Goal: Transaction & Acquisition: Purchase product/service

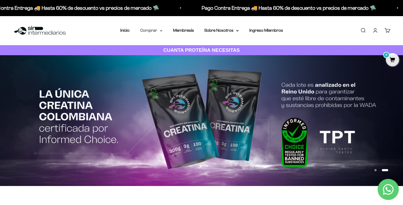
click at [150, 30] on summary "Comprar" at bounding box center [151, 30] width 22 height 7
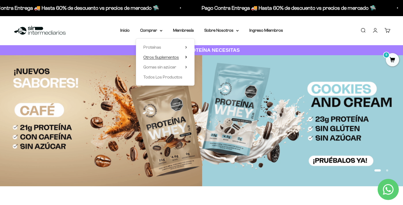
click at [184, 57] on summary "Otros Suplementos" at bounding box center [165, 57] width 44 height 7
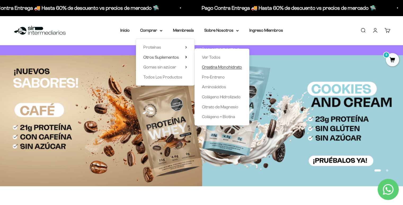
click at [213, 68] on span "Creatina Monohidrato" at bounding box center [222, 67] width 40 height 5
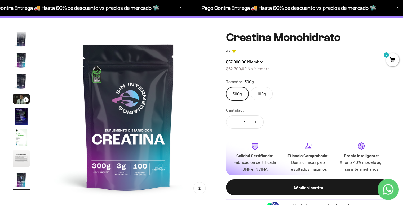
scroll to position [37, 0]
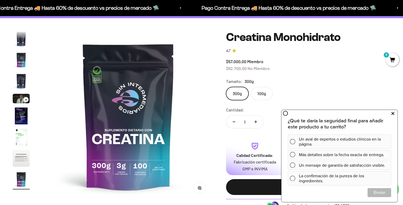
click at [392, 115] on icon at bounding box center [392, 113] width 3 height 7
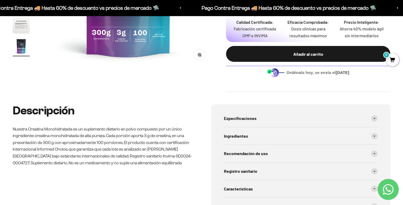
scroll to position [172, 0]
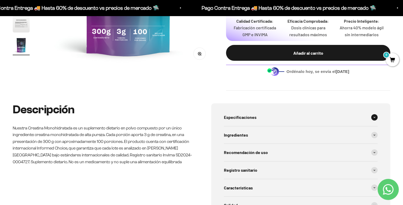
click at [331, 119] on div "Especificaciones" at bounding box center [301, 117] width 154 height 17
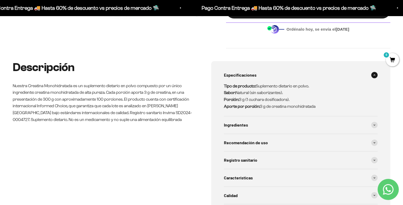
scroll to position [214, 0]
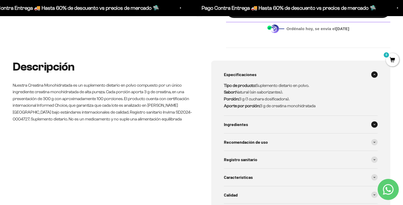
click at [266, 121] on div "Ingredientes" at bounding box center [301, 124] width 154 height 17
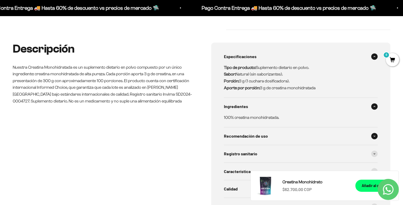
click at [253, 138] on span "Recomendación de uso" at bounding box center [246, 136] width 44 height 7
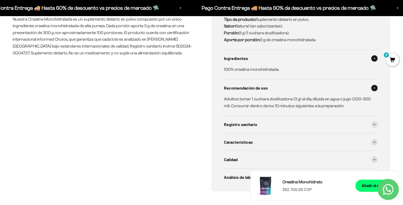
scroll to position [281, 0]
click at [319, 95] on p "Adultos: tomar 1 cuchara dosificadora (3 g) al día, diluida en agua o jugo (200…" at bounding box center [297, 102] width 147 height 14
click at [367, 88] on div "Recomendación de uso" at bounding box center [301, 87] width 154 height 17
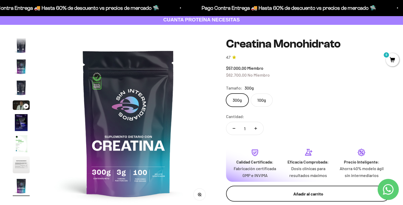
scroll to position [30, 0]
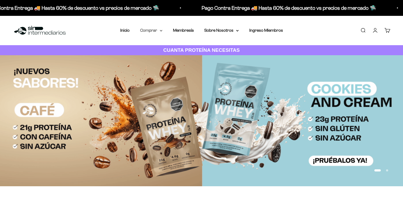
click at [157, 32] on summary "Comprar" at bounding box center [151, 30] width 22 height 7
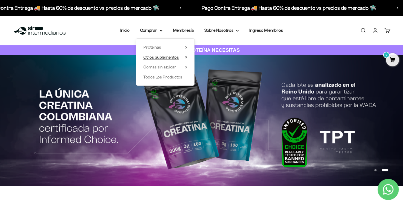
click at [184, 57] on summary "Otros Suplementos" at bounding box center [165, 57] width 44 height 7
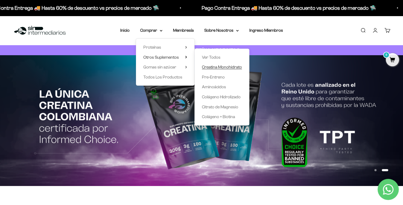
click at [216, 68] on span "Creatina Monohidrato" at bounding box center [222, 67] width 40 height 5
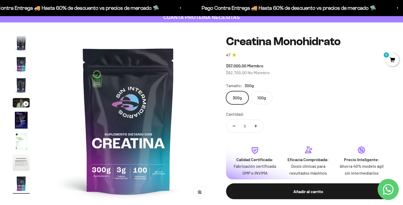
scroll to position [33, 0]
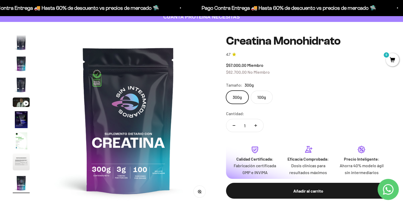
click at [258, 126] on button "Aumentar cantidad" at bounding box center [255, 125] width 15 height 13
type input "2"
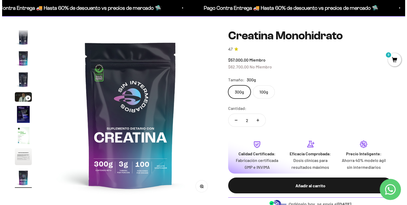
scroll to position [38, 0]
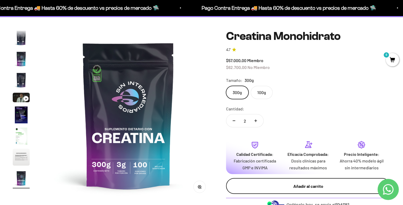
click at [268, 180] on button "Añadir al carrito" at bounding box center [308, 186] width 164 height 16
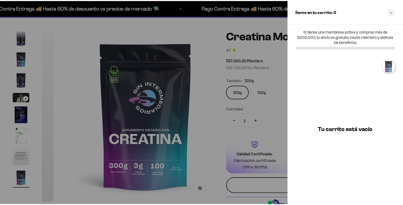
scroll to position [0, 1435]
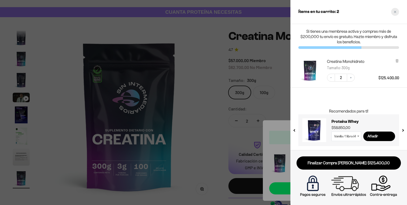
click at [393, 12] on div "Close cart" at bounding box center [395, 12] width 8 height 8
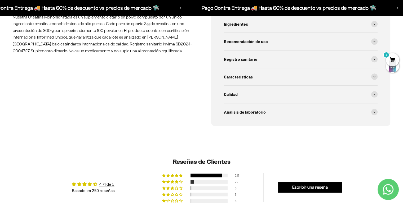
scroll to position [0, 0]
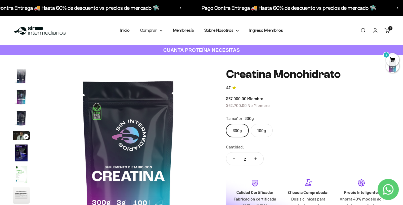
click at [153, 32] on summary "Comprar" at bounding box center [151, 30] width 22 height 7
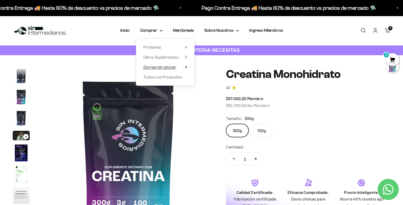
click at [184, 66] on summary "Gomas sin azúcar" at bounding box center [165, 67] width 44 height 7
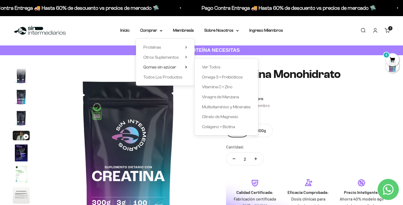
click at [186, 61] on div "Proteínas Ver Todos Whey Iso Vegan" at bounding box center [165, 62] width 59 height 47
click at [186, 60] on summary "Otros Suplementos" at bounding box center [165, 57] width 44 height 7
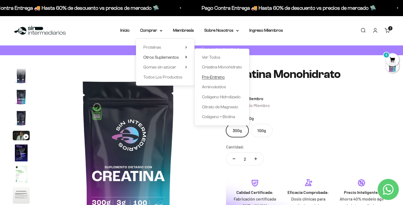
click at [216, 80] on span "Pre-Entreno" at bounding box center [213, 77] width 23 height 7
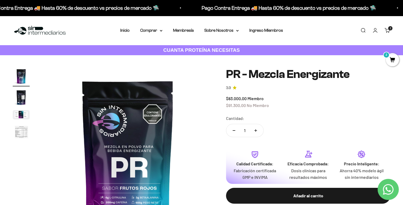
click at [388, 30] on div "2 artículos 2" at bounding box center [390, 28] width 4 height 4
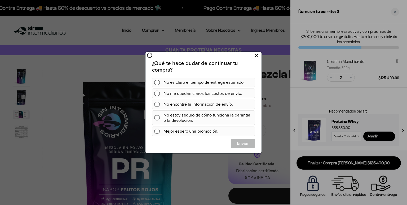
click at [256, 55] on icon at bounding box center [256, 55] width 3 height 7
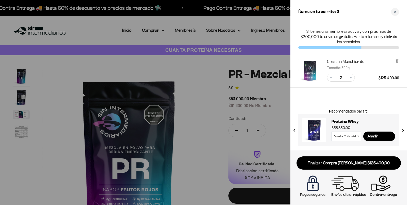
click at [207, 62] on div at bounding box center [203, 102] width 407 height 205
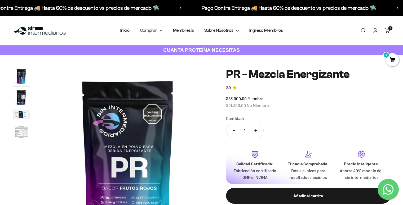
click at [152, 33] on summary "Comprar" at bounding box center [151, 30] width 22 height 7
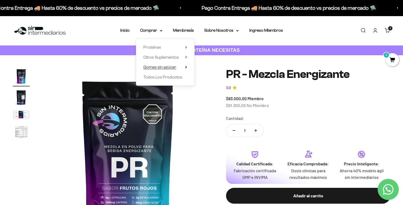
click at [183, 67] on summary "Gomas sin azúcar" at bounding box center [165, 67] width 44 height 7
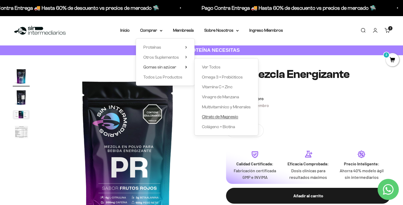
click at [218, 118] on span "Citrato de Magnesio" at bounding box center [220, 117] width 36 height 5
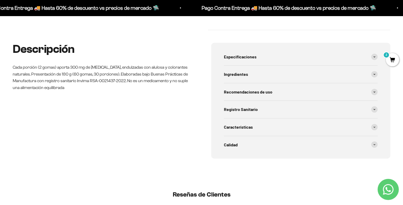
scroll to position [201, 0]
click at [348, 75] on div "Ingredientes" at bounding box center [301, 74] width 154 height 17
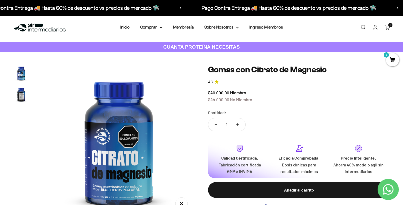
scroll to position [0, 0]
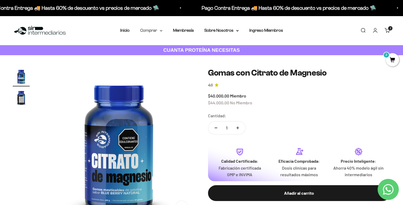
click at [155, 30] on summary "Comprar" at bounding box center [151, 30] width 22 height 7
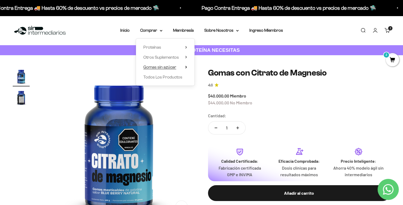
click at [182, 66] on summary "Gomas sin azúcar" at bounding box center [165, 67] width 44 height 7
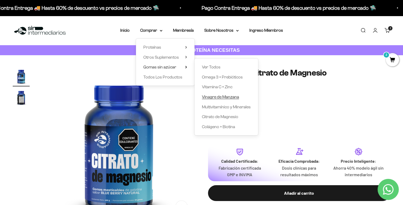
click at [220, 97] on span "Vinagre de Manzana" at bounding box center [220, 97] width 37 height 5
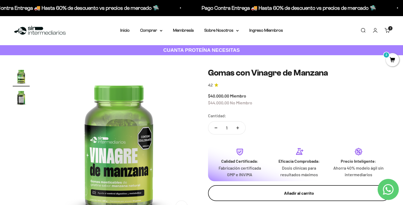
click at [298, 194] on div "Añadir al carrito" at bounding box center [298, 193] width 161 height 7
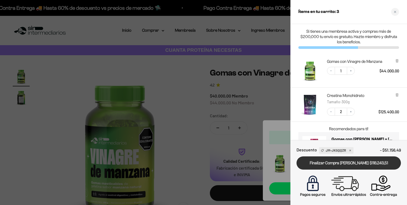
click at [340, 163] on link "Finalizar Compra [PERSON_NAME] $118.243,51" at bounding box center [348, 164] width 104 height 14
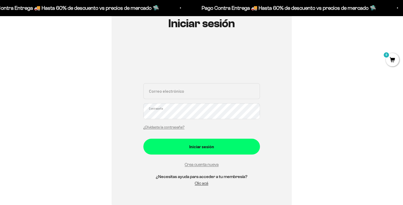
scroll to position [71, 0]
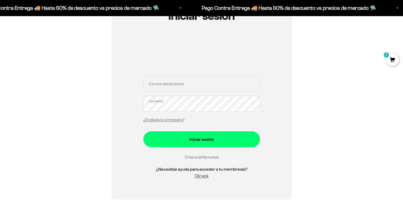
click at [192, 158] on link "Crea cuenta nueva" at bounding box center [202, 157] width 34 height 5
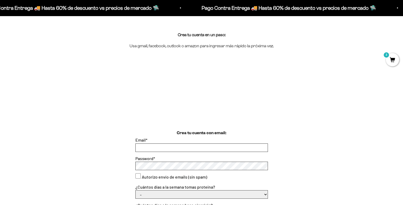
scroll to position [50, 0]
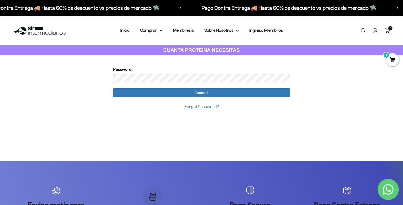
click at [252, 7] on p "Pago Contra Entrega 🚚 Hasta 60% de descuento vs precios de mercado 🛸" at bounding box center [288, 8] width 174 height 8
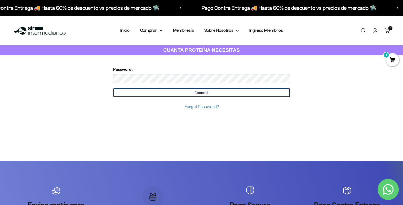
click at [185, 94] on input "Connect" at bounding box center [201, 92] width 177 height 9
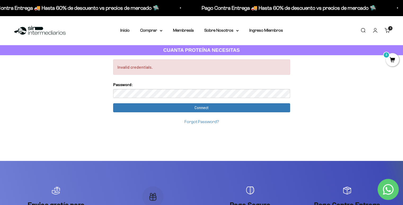
click at [196, 47] on p "CUANTA PROTEÍNA NECESITAS" at bounding box center [201, 51] width 79 height 8
click at [210, 118] on div "Forgot Password?" at bounding box center [201, 121] width 177 height 7
click at [209, 120] on link "Forgot Password?" at bounding box center [201, 122] width 34 height 5
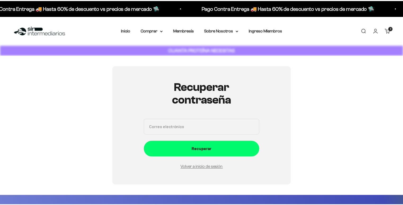
scroll to position [60, 0]
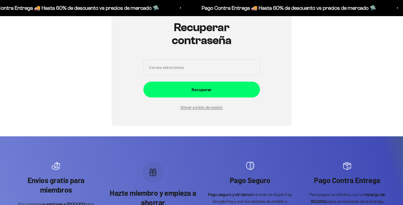
click at [182, 64] on input "Correo electrónico" at bounding box center [201, 68] width 116 height 16
type input "nic.pardo2004@gmail.com"
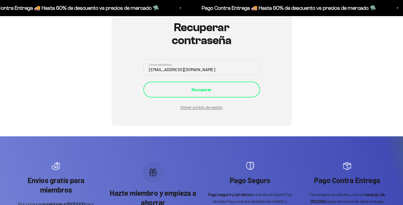
click at [205, 88] on div "Recuperar" at bounding box center [201, 89] width 95 height 7
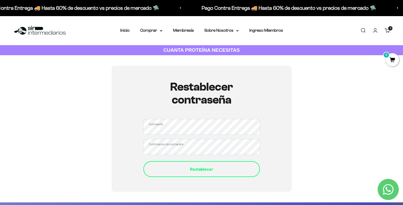
click at [159, 162] on button "Restablecer" at bounding box center [201, 170] width 116 height 16
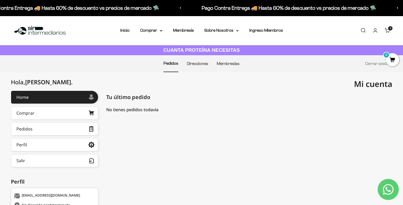
click at [384, 29] on link "Carrito 3 artículos 3" at bounding box center [387, 31] width 6 height 6
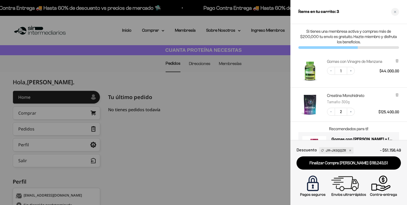
click at [355, 62] on link "Gomas con Vinagre de Manzana" at bounding box center [354, 61] width 55 height 5
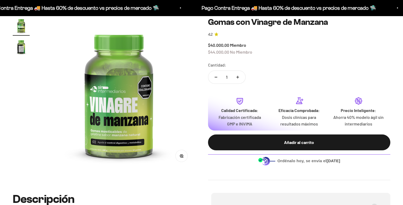
scroll to position [160, 0]
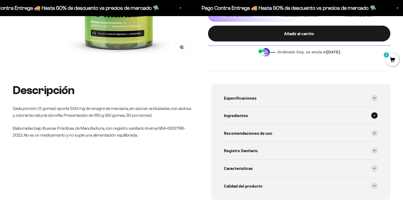
click at [371, 118] on div "Ingredientes" at bounding box center [301, 115] width 154 height 17
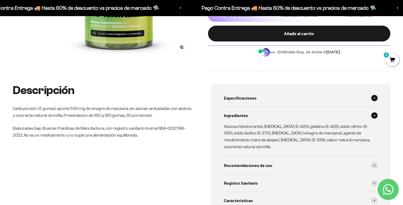
click at [369, 93] on div "Especificaciones" at bounding box center [301, 97] width 154 height 17
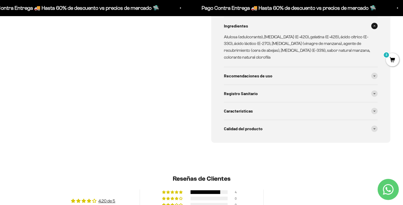
scroll to position [289, 0]
click at [268, 77] on span "Recomendaciones de uso" at bounding box center [248, 75] width 48 height 7
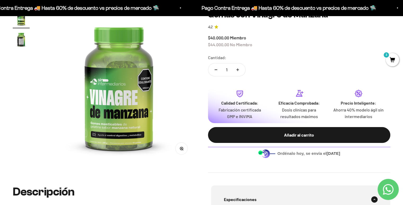
scroll to position [59, 0]
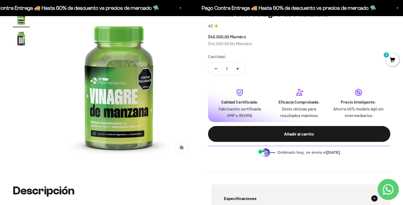
click at [5, 41] on div "Zoom Ir al artículo 1 Ir al artículo 2 Gomas con Vinagre de Manzana 4.2 $40.000…" at bounding box center [201, 90] width 403 height 189
click at [18, 39] on img "Ir al artículo 2" at bounding box center [21, 38] width 17 height 17
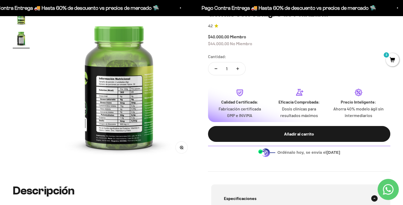
scroll to position [44, 0]
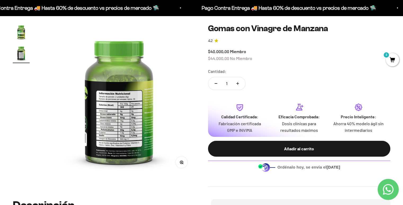
click at [23, 31] on img "Ir al artículo 1" at bounding box center [21, 32] width 17 height 17
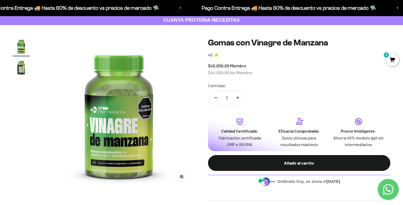
scroll to position [0, 0]
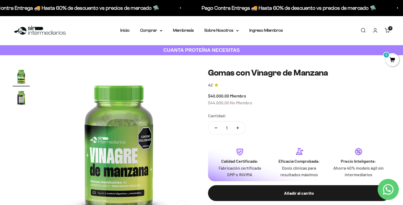
click at [391, 28] on cart-count "3 artículos 3" at bounding box center [390, 28] width 4 height 4
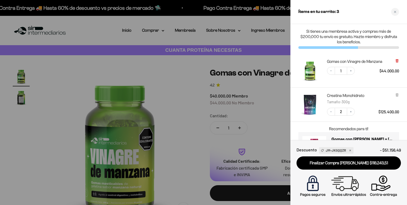
click at [396, 62] on icon at bounding box center [396, 60] width 1 height 3
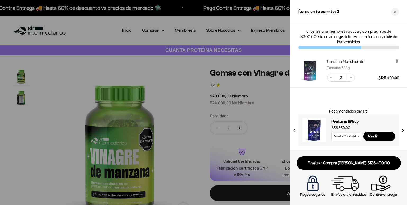
click at [192, 70] on div at bounding box center [203, 102] width 407 height 205
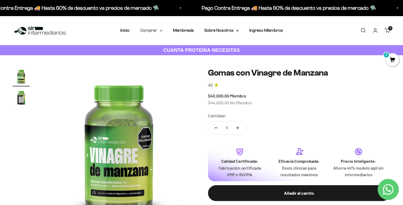
click at [162, 31] on icon at bounding box center [161, 31] width 3 height 2
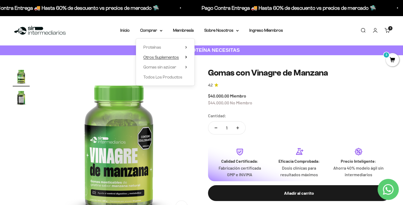
click at [186, 59] on summary "Otros Suplementos" at bounding box center [165, 57] width 44 height 7
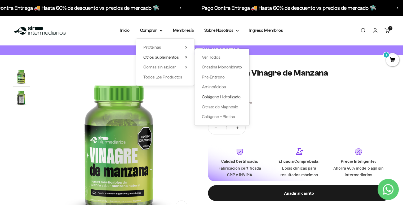
click at [230, 97] on span "Colágeno Hidrolizado" at bounding box center [221, 97] width 39 height 5
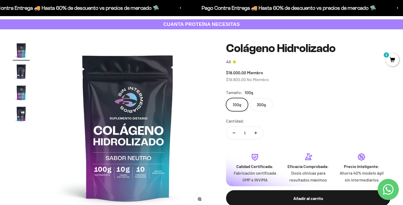
scroll to position [30, 0]
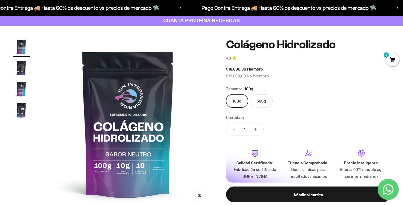
click at [260, 102] on label "300g" at bounding box center [261, 101] width 23 height 13
click at [226, 95] on input "300g" at bounding box center [226, 94] width 0 height 0
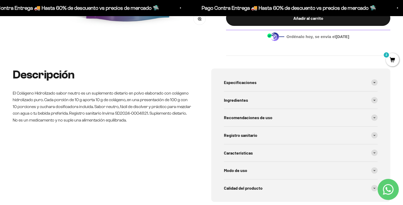
scroll to position [213, 0]
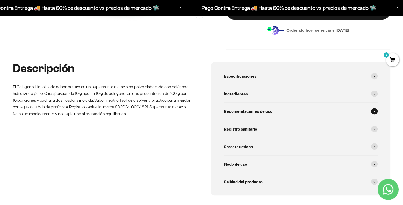
click at [376, 114] on div "Recomendaciones de uso" at bounding box center [301, 111] width 154 height 17
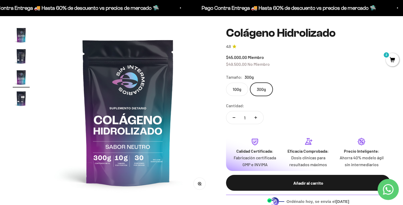
scroll to position [41, 0]
click at [20, 56] on img "Ir al artículo 2" at bounding box center [21, 56] width 17 height 17
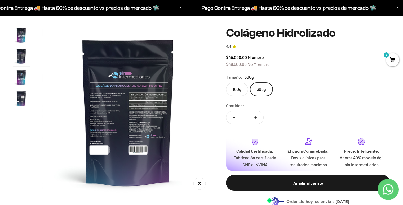
click at [23, 32] on img "Ir al artículo 1" at bounding box center [21, 35] width 17 height 17
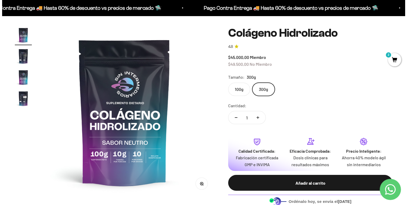
scroll to position [0, 0]
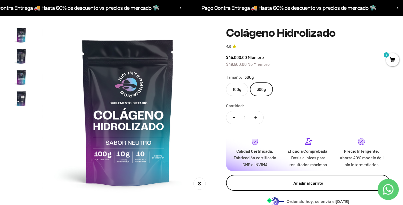
click at [297, 180] on div "Añadir al carrito" at bounding box center [307, 183] width 143 height 7
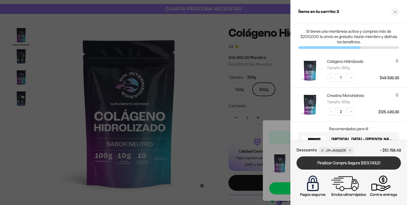
click at [361, 163] on link "Finalizar Compra Segura $123.743,51" at bounding box center [348, 164] width 104 height 14
